Goal: Task Accomplishment & Management: Complete application form

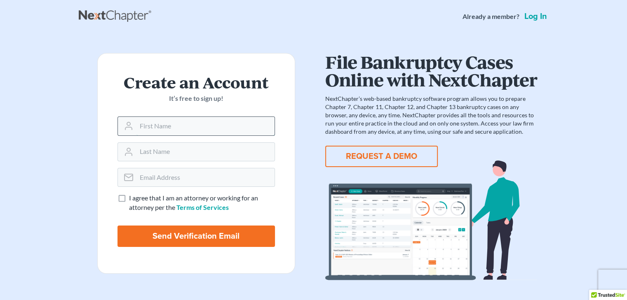
click at [194, 129] on input "text" at bounding box center [205, 126] width 138 height 18
type input "Gregory"
type input "Duncan"
click at [179, 182] on input "email" at bounding box center [205, 178] width 138 height 18
type input "greg@lawyerduncan.com"
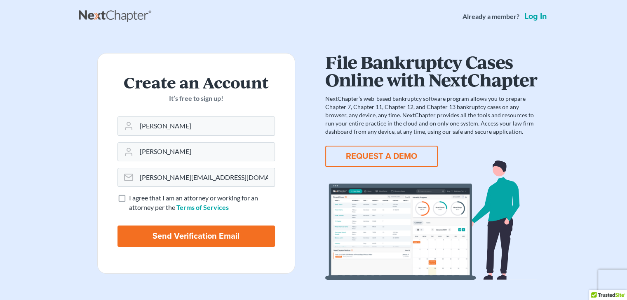
click at [129, 198] on label "I agree that I am an attorney or working for an attorney per the Terms of Servi…" at bounding box center [202, 203] width 146 height 19
click at [132, 198] on input "I agree that I am an attorney or working for an attorney per the Terms of Servi…" at bounding box center [134, 196] width 5 height 5
checkbox input "true"
click at [201, 236] on input "Send Verification Email" at bounding box center [195, 236] width 157 height 21
type input "Thinking..."
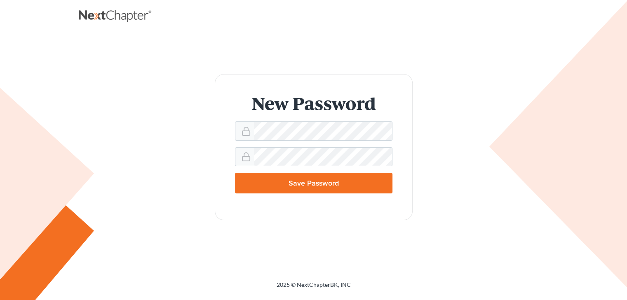
click at [313, 185] on input "Save Password" at bounding box center [313, 183] width 157 height 21
type input "Thinking..."
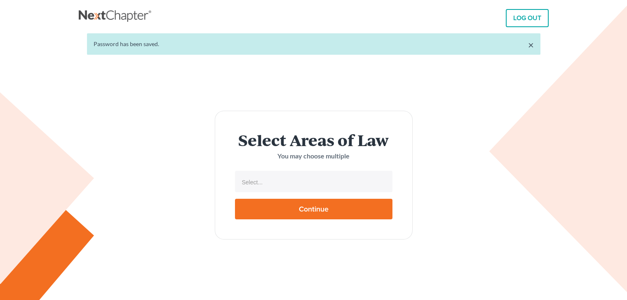
select select
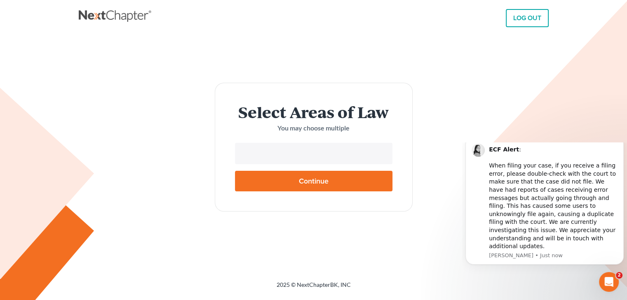
click at [264, 155] on input "text" at bounding box center [313, 154] width 146 height 12
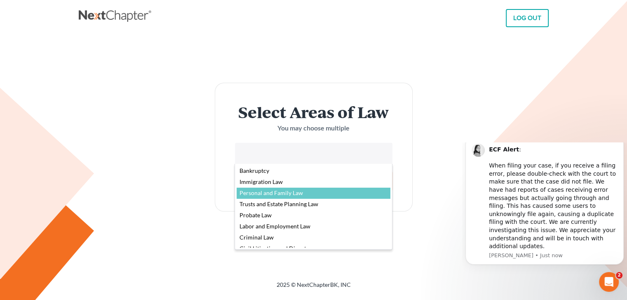
scroll to position [40, 0]
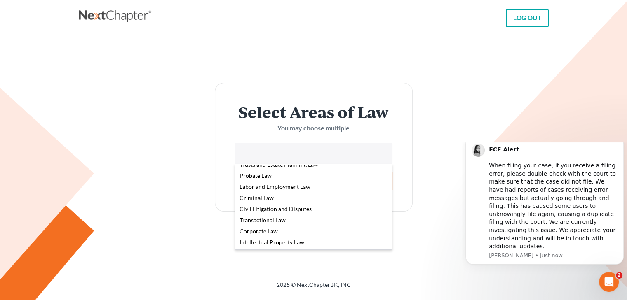
click at [490, 91] on body "LOG OUT × Password has been saved. Select Areas of Law You may choose multiple …" at bounding box center [313, 150] width 627 height 300
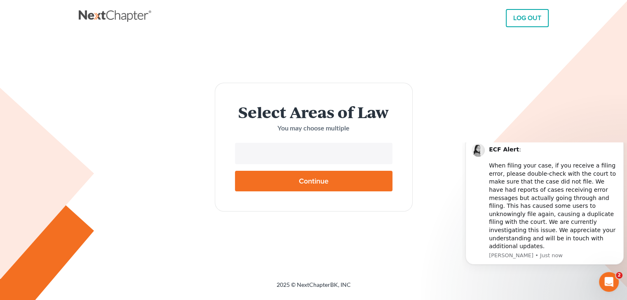
click at [311, 153] on input "text" at bounding box center [313, 154] width 146 height 12
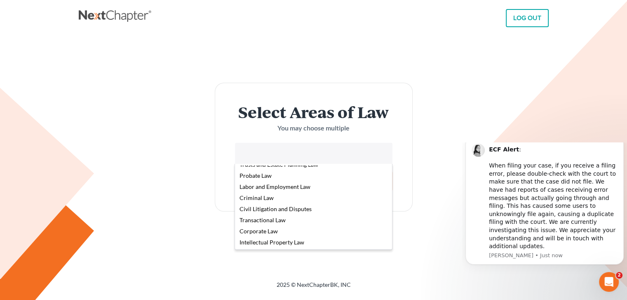
select select "4556"
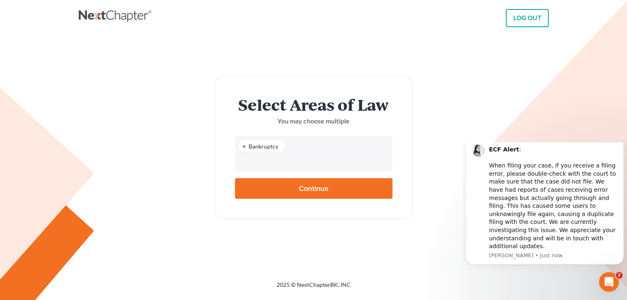
click at [284, 162] on input "text" at bounding box center [313, 162] width 146 height 12
click at [281, 167] on input "text" at bounding box center [313, 162] width 146 height 12
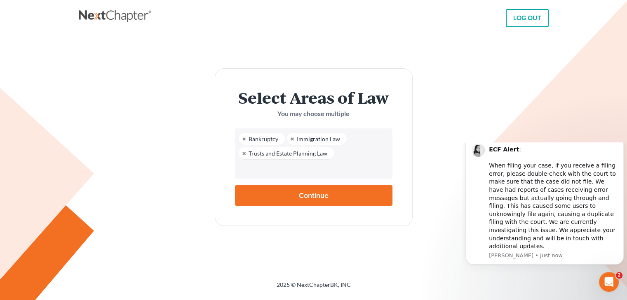
click at [286, 167] on input "text" at bounding box center [313, 169] width 146 height 12
click at [288, 172] on input "text" at bounding box center [313, 169] width 146 height 12
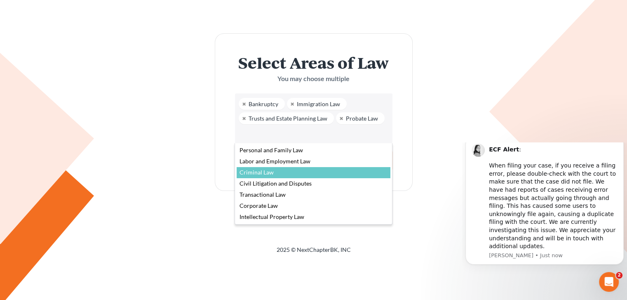
scroll to position [44, 0]
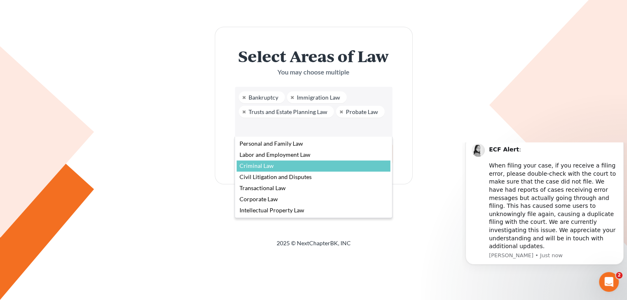
click at [405, 205] on body "LOG OUT × Password has been saved. Select Areas of Law You may choose multiple …" at bounding box center [313, 108] width 627 height 300
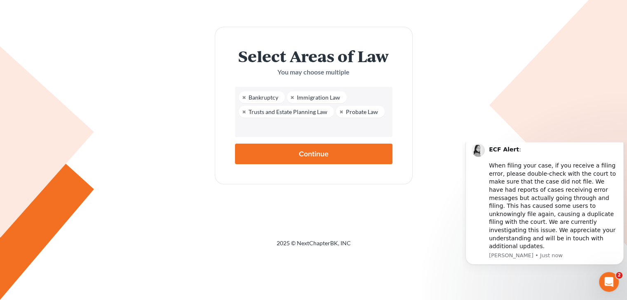
click at [334, 150] on input "Continue" at bounding box center [313, 154] width 157 height 21
type input "Thinking..."
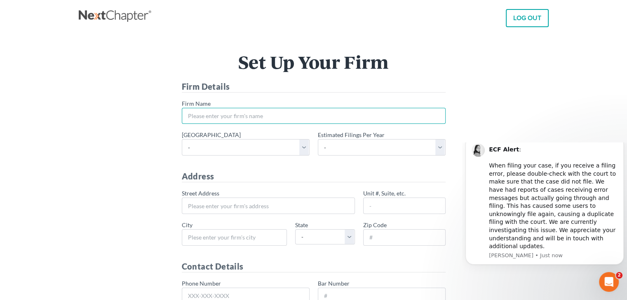
click at [227, 115] on input "* Firm Name" at bounding box center [314, 116] width 264 height 16
type input "Law Office of [PERSON_NAME]"
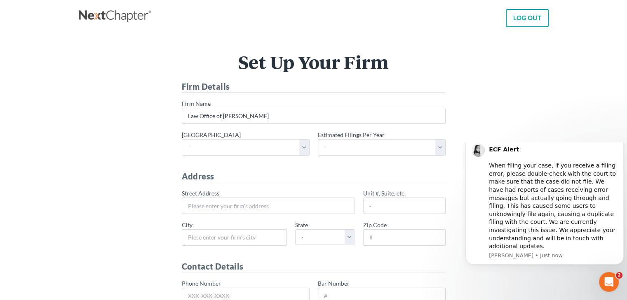
type input "[STREET_ADDRESS]"
type input "Suite H3"
type input "Carlsbad"
select select "CA"
type input "92008"
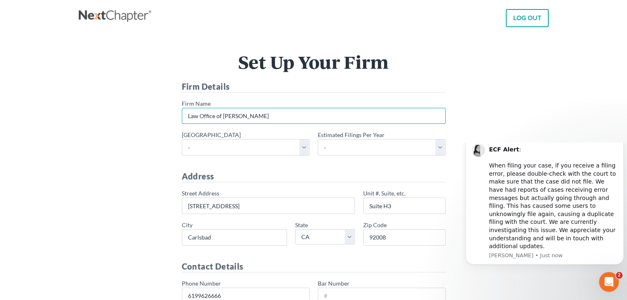
type input "619-962-6666"
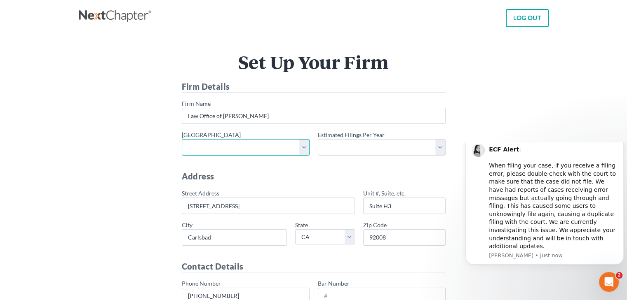
click at [302, 146] on select "- Alabama - Middle Alabama - Northern Alabama - Southern Alaska Arizona Arkansa…" at bounding box center [246, 147] width 128 height 16
select select "13"
click at [182, 139] on select "- Alabama - Middle Alabama - Northern Alabama - Southern Alaska Arizona Arkansa…" at bounding box center [246, 147] width 128 height 16
click at [363, 156] on div "* Primary district - Alabama - Middle Alabama - Northern Alabama - Southern Ala…" at bounding box center [314, 147] width 272 height 32
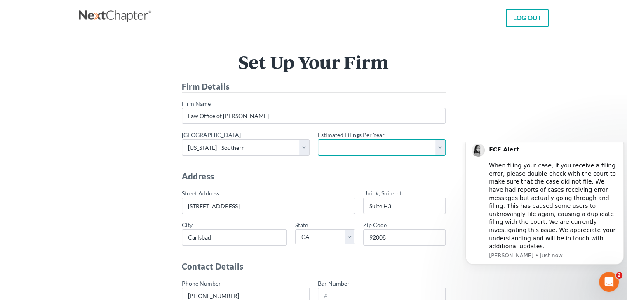
click at [443, 148] on select "- 1-10 11-50 50+" at bounding box center [382, 147] width 128 height 16
select select "1"
click at [318, 139] on select "- 1-10 11-50 50+" at bounding box center [382, 147] width 128 height 16
click at [375, 167] on form "Firm Details * Firm Name Law Office of Gregory Duncan * Primary district - Alab…" at bounding box center [314, 248] width 264 height 335
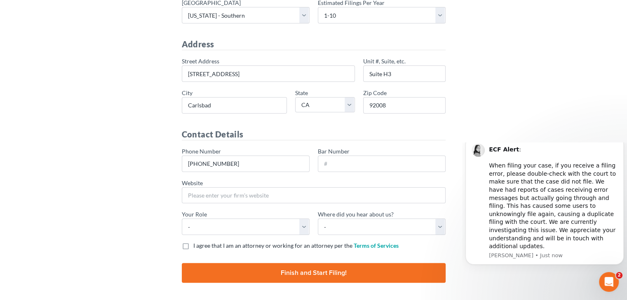
scroll to position [158, 0]
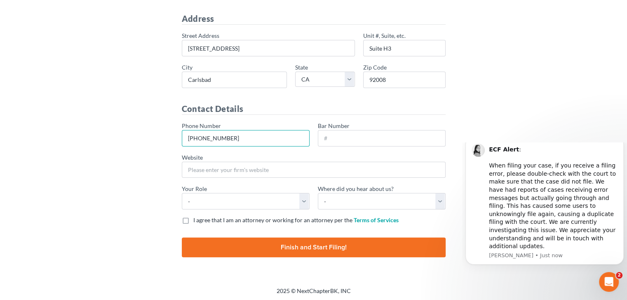
click at [257, 136] on input "619-962-6666" at bounding box center [246, 138] width 128 height 16
type input "6"
type input "760-729-2774"
click at [344, 136] on input "Bar Number" at bounding box center [382, 138] width 128 height 16
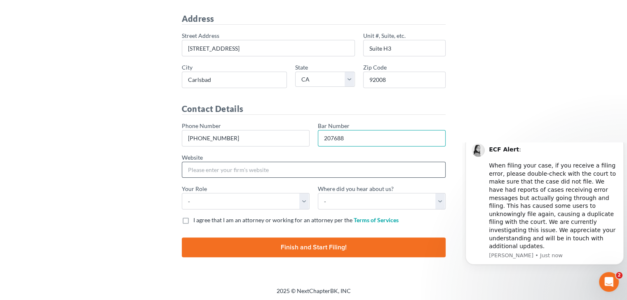
type input "207688"
click at [266, 166] on input "Website" at bounding box center [314, 170] width 264 height 16
type input "www.lawyerduncan.com"
click at [269, 183] on div "Phone Number 760-729-2774 Bar Number 207688 Website www.lawyerduncan.com * Your…" at bounding box center [314, 169] width 272 height 95
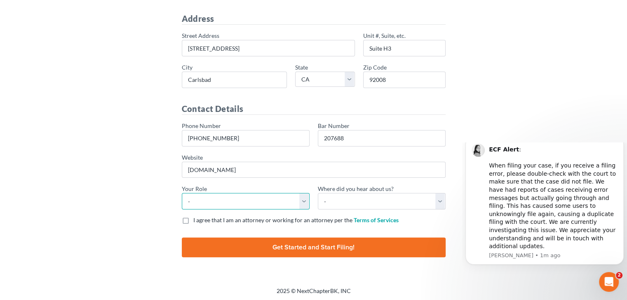
click at [303, 201] on select "- Attorney Paralegal Assistant" at bounding box center [246, 201] width 128 height 16
select select "attorney"
click at [182, 193] on select "- Attorney Paralegal Assistant" at bounding box center [246, 201] width 128 height 16
click at [440, 198] on select "- Bar association Capterra Clio Email Facebook Google Word of mouth Other" at bounding box center [382, 201] width 128 height 16
select select "Word of Mouth"
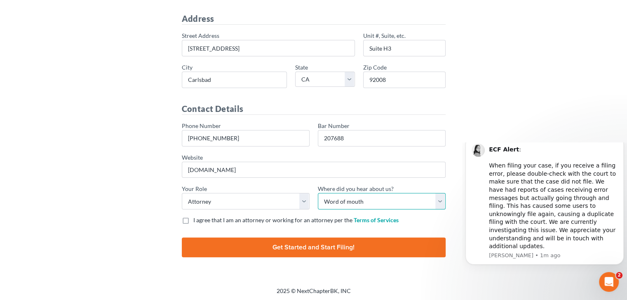
click at [318, 193] on select "- Bar association Capterra Clio Email Facebook Google Word of mouth Other" at bounding box center [382, 201] width 128 height 16
click at [323, 272] on div "Set Up Your Firm Firm Details * Firm Name Law Office of Gregory Duncan * Primar…" at bounding box center [314, 82] width 470 height 412
click at [193, 217] on label "I agree that I am an attorney or working for an attorney per the Terms of Servi…" at bounding box center [295, 220] width 205 height 8
click at [197, 217] on input "I agree that I am an attorney or working for an attorney per the Terms of Servi…" at bounding box center [199, 218] width 5 height 5
checkbox input "true"
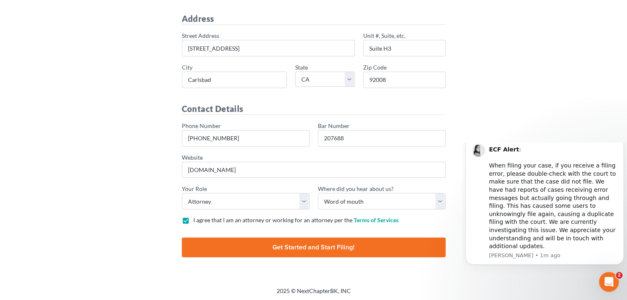
click at [292, 248] on input "Finish and Start Filing!" at bounding box center [314, 248] width 264 height 20
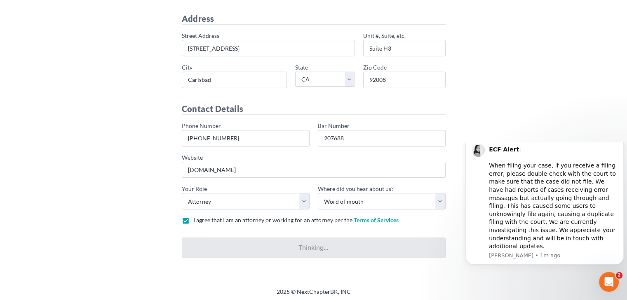
type input "Thinking..."
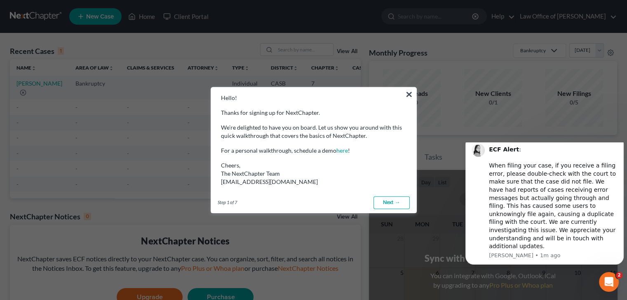
click at [395, 203] on link "Next →" at bounding box center [391, 203] width 36 height 13
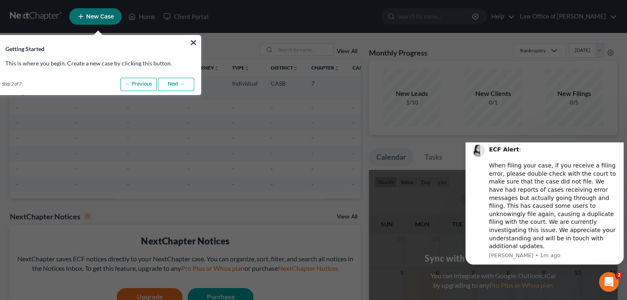
click at [177, 82] on link "Next →" at bounding box center [176, 84] width 36 height 13
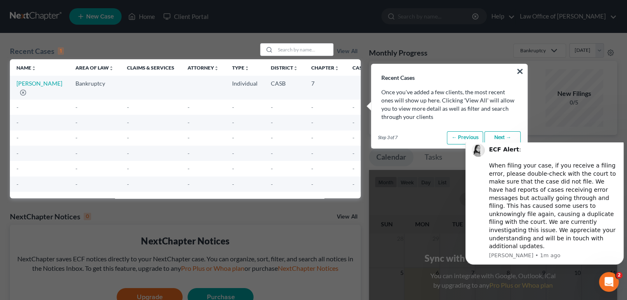
click at [498, 140] on link "Next →" at bounding box center [502, 137] width 36 height 13
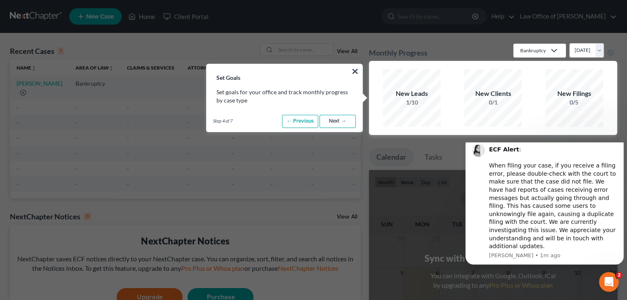
click at [334, 121] on link "Next →" at bounding box center [337, 121] width 36 height 13
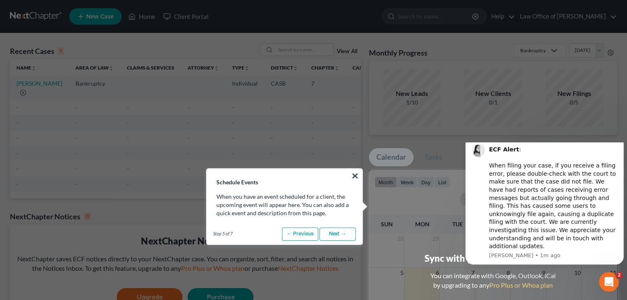
click at [342, 235] on link "Next →" at bounding box center [337, 234] width 36 height 13
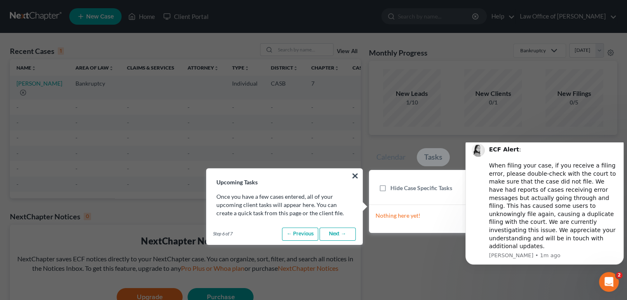
click at [341, 232] on link "Next →" at bounding box center [337, 234] width 36 height 13
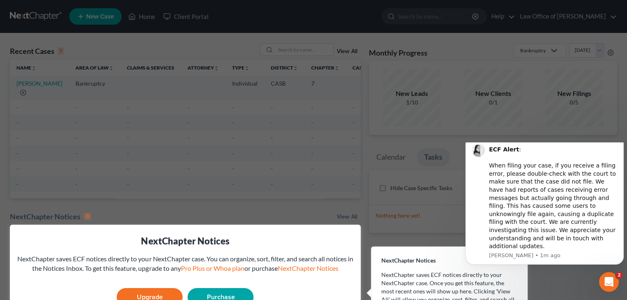
scroll to position [68, 0]
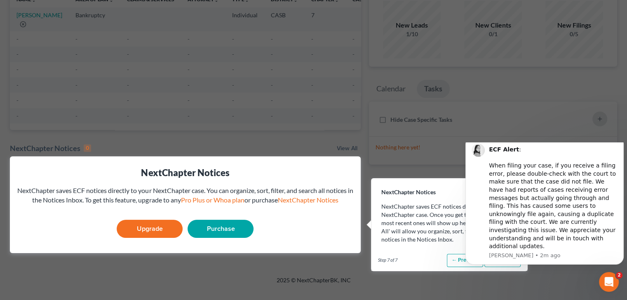
click at [506, 265] on body "ECF Alert : ​ When filing your case, if you receive a filing error, please doub…" at bounding box center [544, 219] width 158 height 147
click at [502, 265] on body "ECF Alert : ​ When filing your case, if you receive a filing error, please doub…" at bounding box center [544, 219] width 158 height 147
click at [501, 262] on div "ECF Alert : ​ When filing your case, if you receive a filing error, please doub…" at bounding box center [544, 200] width 158 height 129
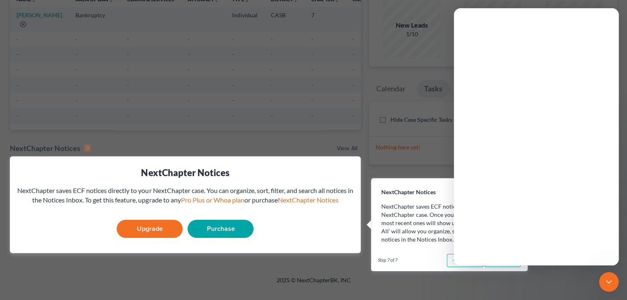
scroll to position [0, 0]
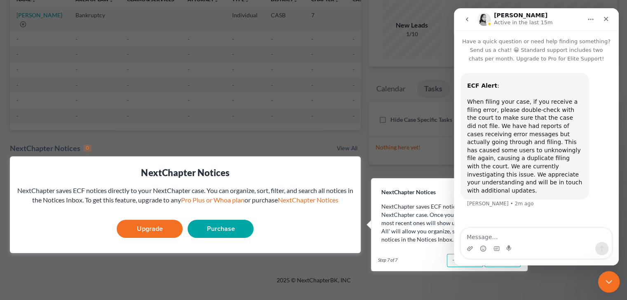
click at [612, 277] on icon "Close Intercom Messenger" at bounding box center [607, 281] width 10 height 10
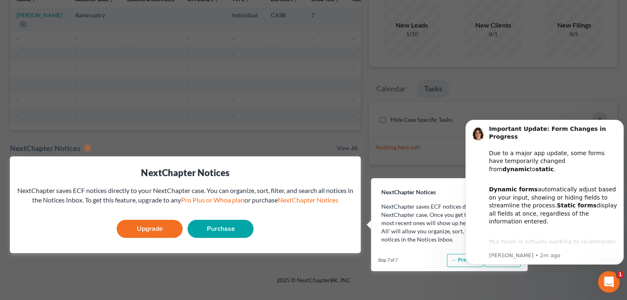
click at [609, 278] on icon "Open Intercom Messenger" at bounding box center [608, 281] width 14 height 14
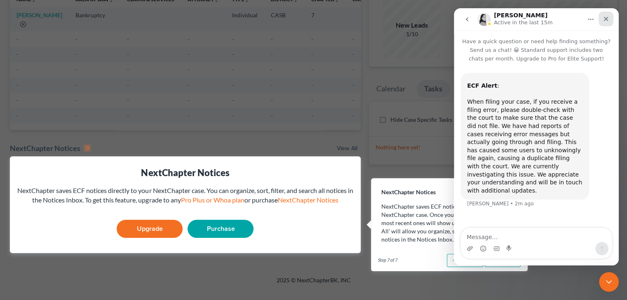
click at [606, 20] on icon "Close" at bounding box center [605, 19] width 7 height 7
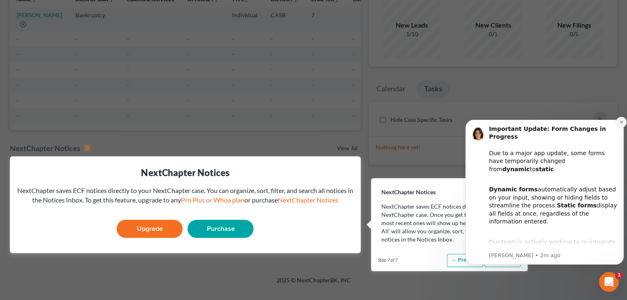
click at [619, 122] on icon "Dismiss notification" at bounding box center [621, 122] width 5 height 5
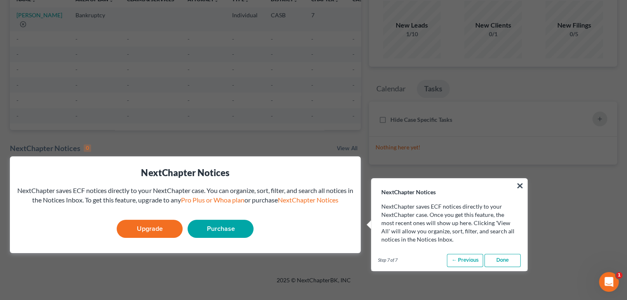
click at [494, 260] on link "Done" at bounding box center [502, 260] width 36 height 13
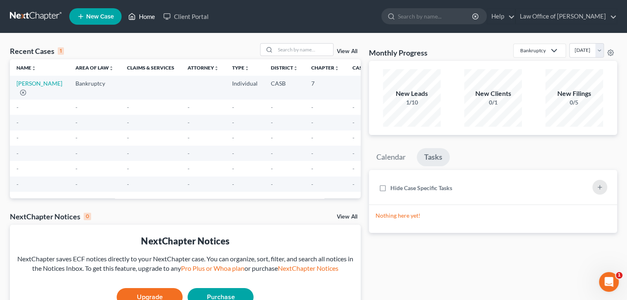
click at [145, 17] on link "Home" at bounding box center [141, 16] width 35 height 15
click at [193, 17] on link "Client Portal" at bounding box center [186, 16] width 54 height 15
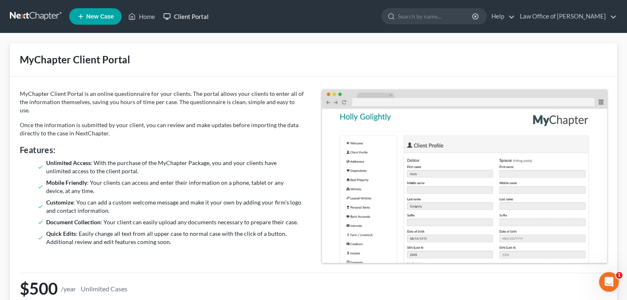
click at [183, 20] on link "Client Portal" at bounding box center [186, 16] width 54 height 15
click at [150, 16] on link "Home" at bounding box center [141, 16] width 35 height 15
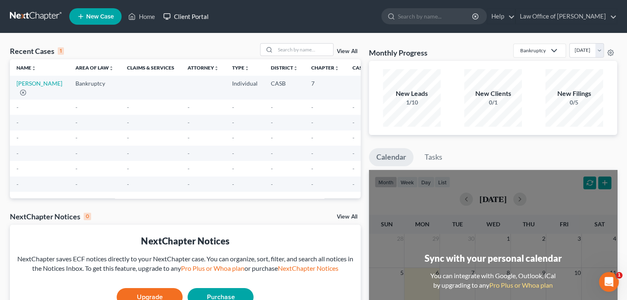
click at [194, 16] on link "Client Portal" at bounding box center [186, 16] width 54 height 15
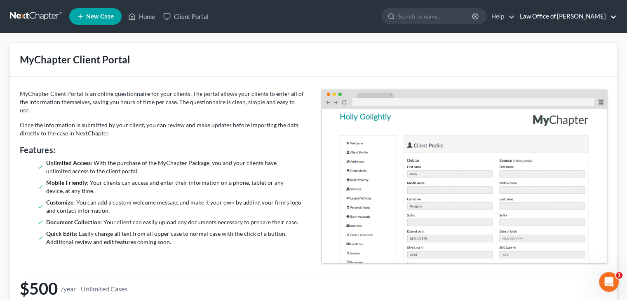
click at [603, 17] on link "Law Office of [PERSON_NAME]" at bounding box center [565, 16] width 101 height 15
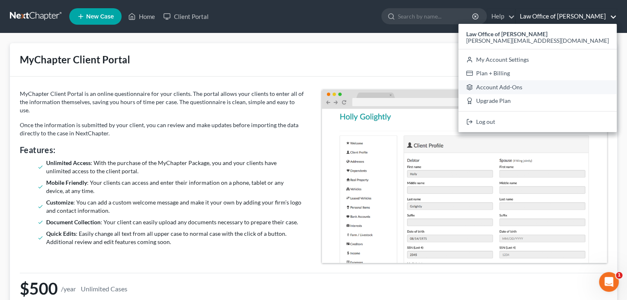
click at [568, 88] on link "Account Add-Ons" at bounding box center [537, 87] width 158 height 14
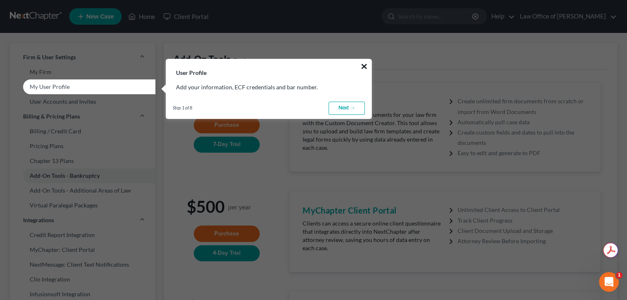
click at [364, 65] on button "×" at bounding box center [364, 66] width 8 height 13
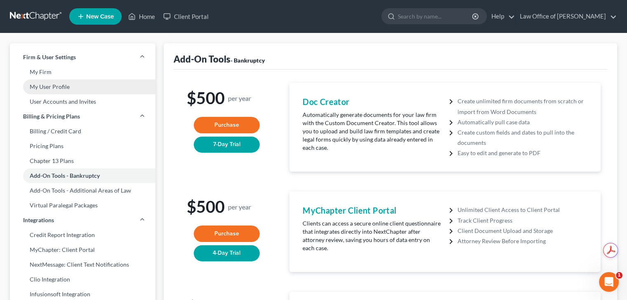
click at [64, 89] on link "My User Profile" at bounding box center [82, 87] width 145 height 15
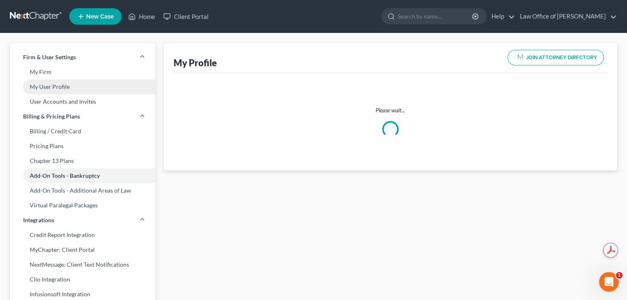
select select "4"
select select "attorney"
select select "0"
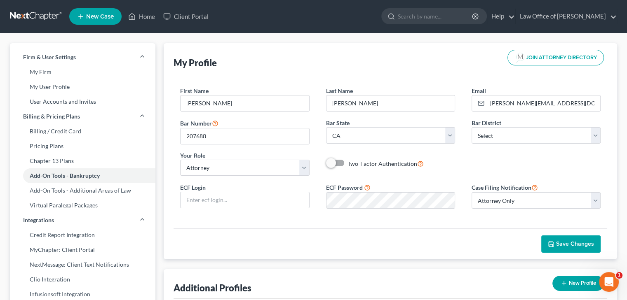
click at [461, 174] on div "First Name * [PERSON_NAME] Last Name * [PERSON_NAME] Email * [PERSON_NAME][EMAI…" at bounding box center [390, 135] width 437 height 96
click at [224, 201] on input "text" at bounding box center [244, 200] width 128 height 16
type input "gduncanlaw"
click at [236, 217] on div "First Name * [PERSON_NAME] Last Name * [PERSON_NAME] Email * [PERSON_NAME][EMAI…" at bounding box center [389, 150] width 433 height 155
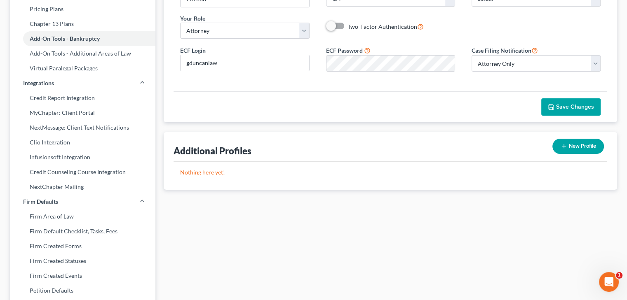
click at [566, 108] on span "Save Changes" at bounding box center [575, 106] width 38 height 7
click at [394, 94] on div "Save Changes" at bounding box center [389, 106] width 433 height 31
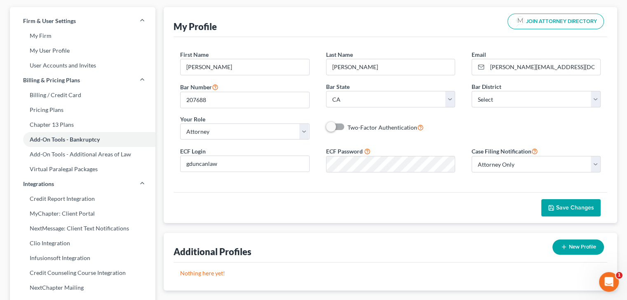
scroll to position [0, 0]
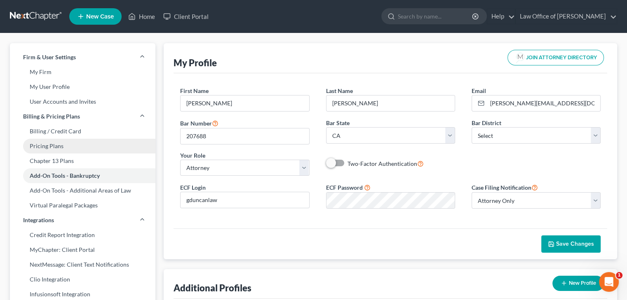
click at [54, 149] on link "Pricing Plans" at bounding box center [82, 146] width 145 height 15
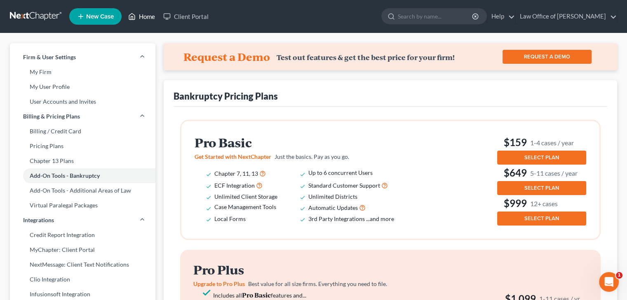
click at [150, 19] on link "Home" at bounding box center [141, 16] width 35 height 15
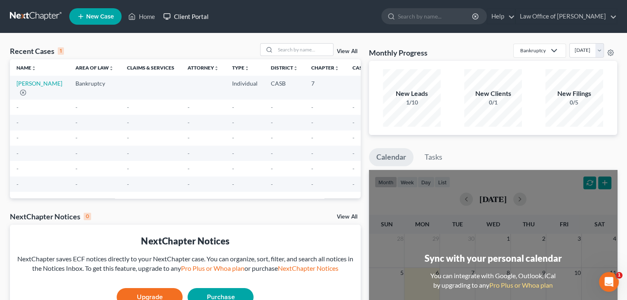
click at [194, 19] on link "Client Portal" at bounding box center [186, 16] width 54 height 15
